Goal: Navigation & Orientation: Go to known website

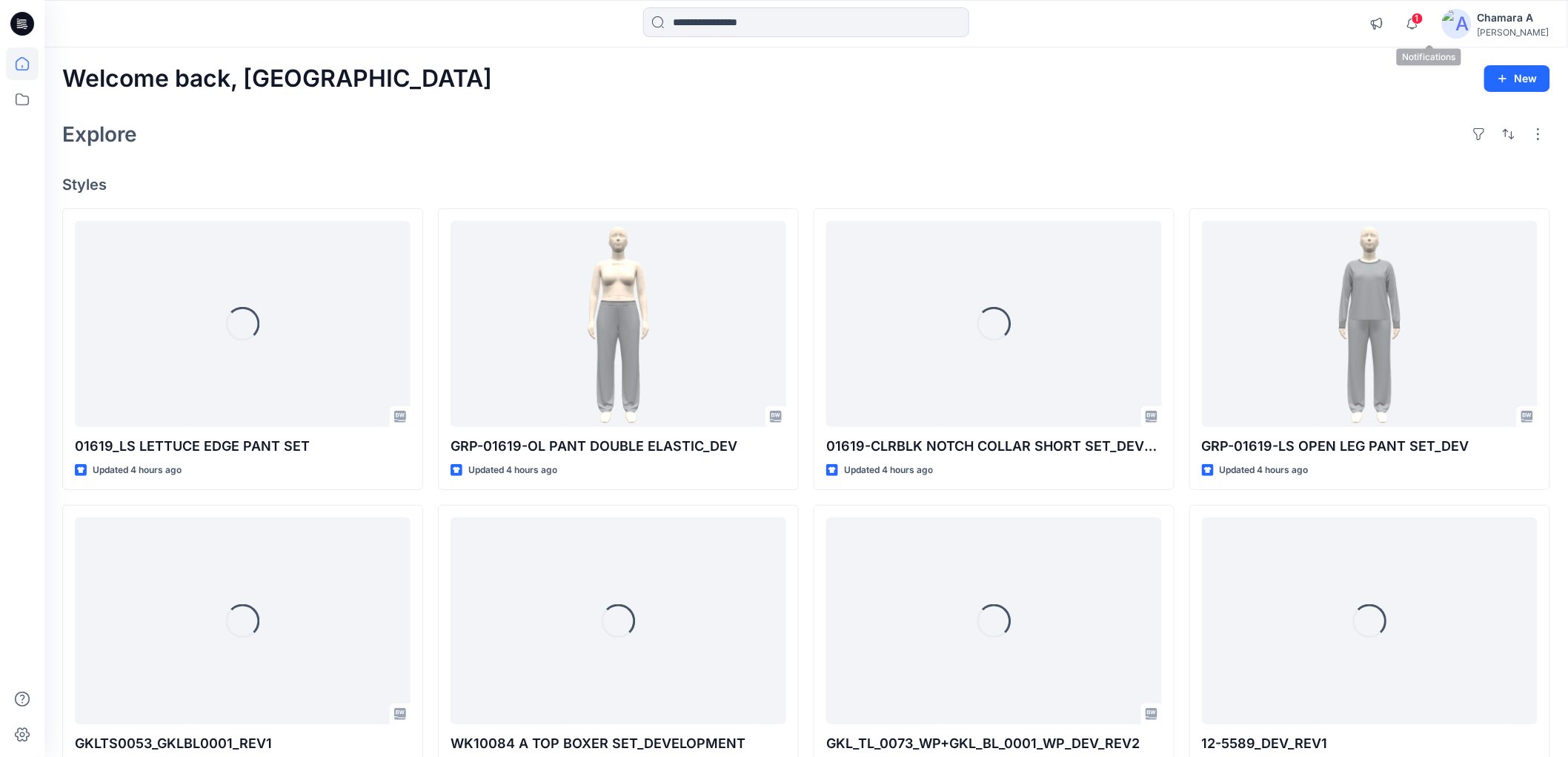
click at [1424, 24] on span "1" at bounding box center [1417, 18] width 12 height 12
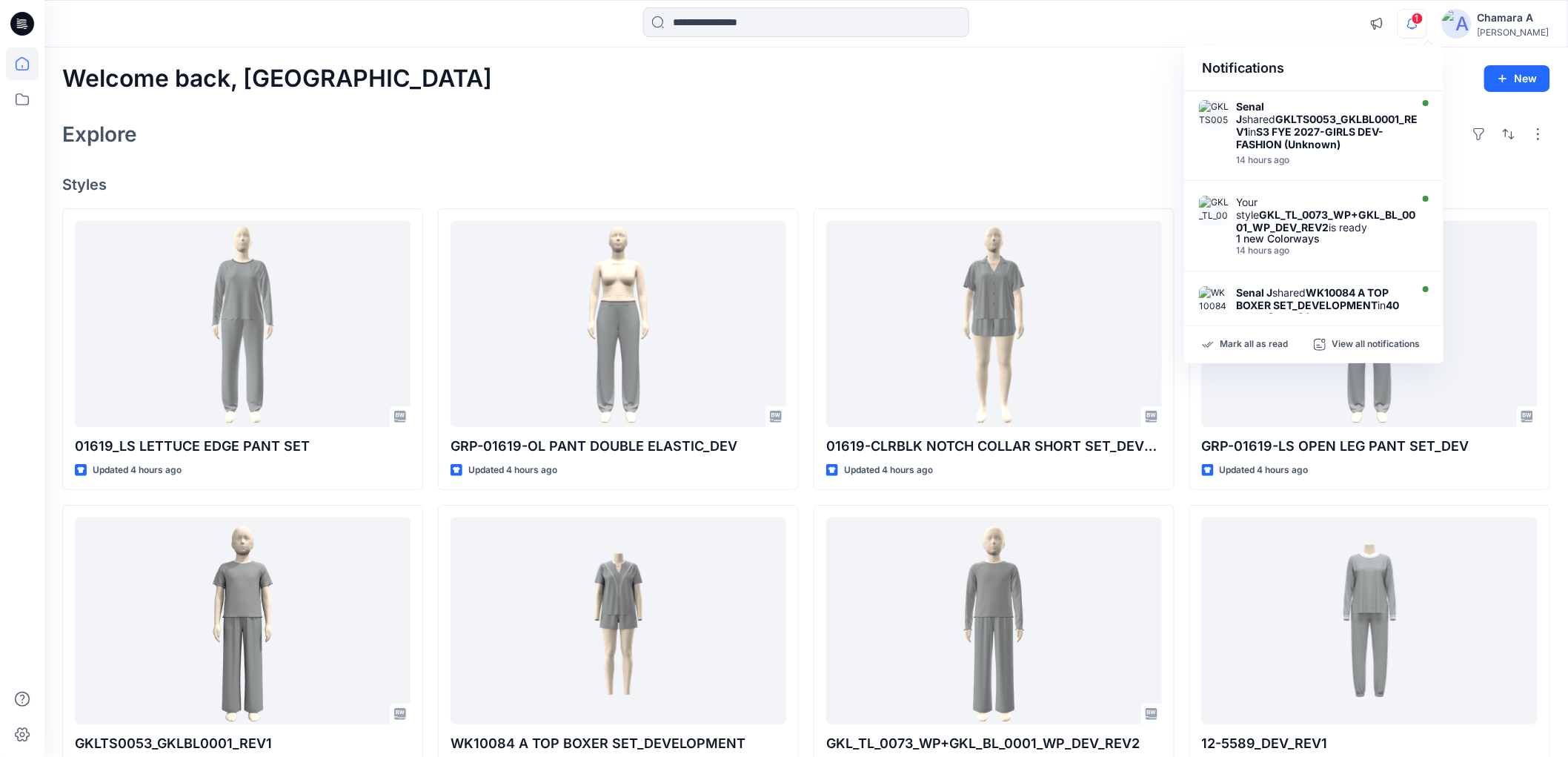
click at [917, 80] on div "Welcome back, Chamara New" at bounding box center [806, 79] width 1488 height 28
